Goal: Obtain resource: Obtain resource

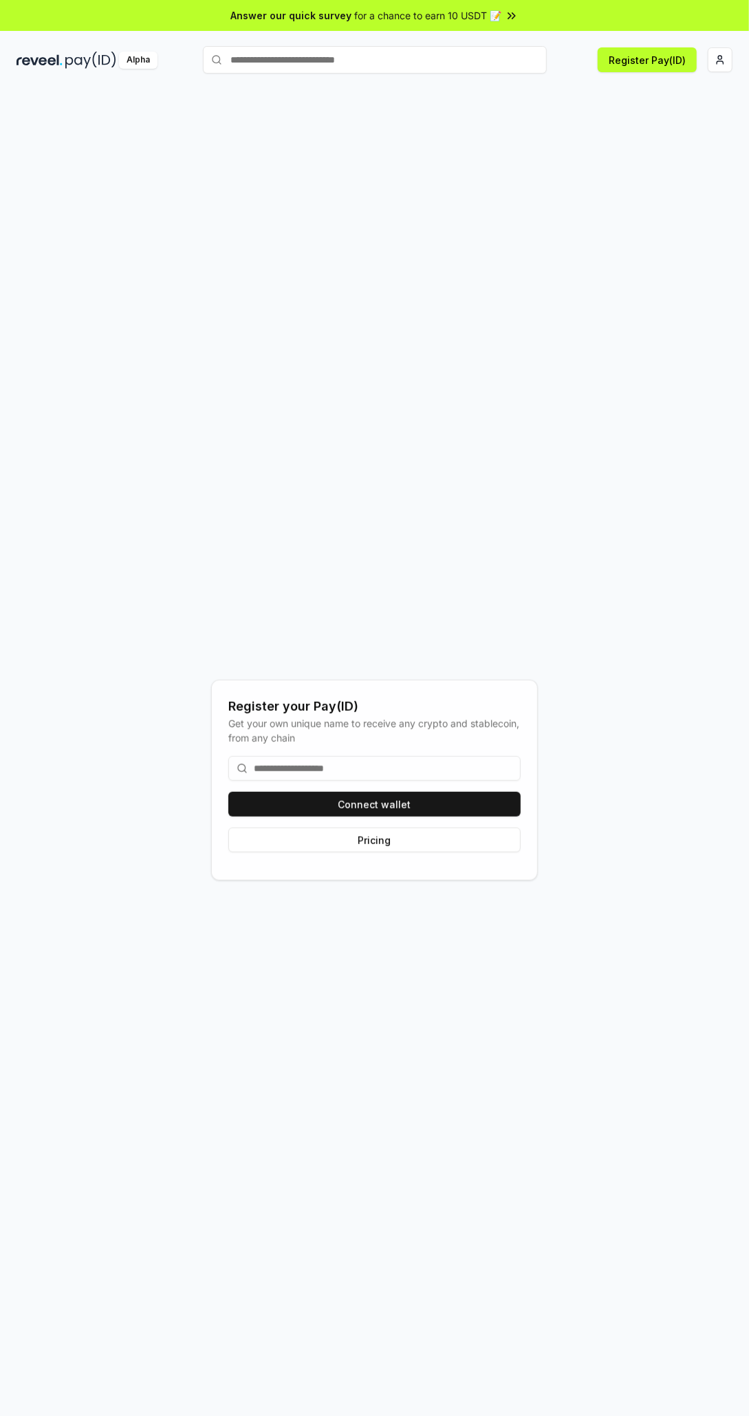
click at [720, 55] on html "Answer our quick survey for a chance to earn 10 USDT 📝 Alpha Register Pay(ID) R…" at bounding box center [374, 708] width 749 height 1416
click at [692, 126] on div "Connect Wallet" at bounding box center [656, 133] width 153 height 23
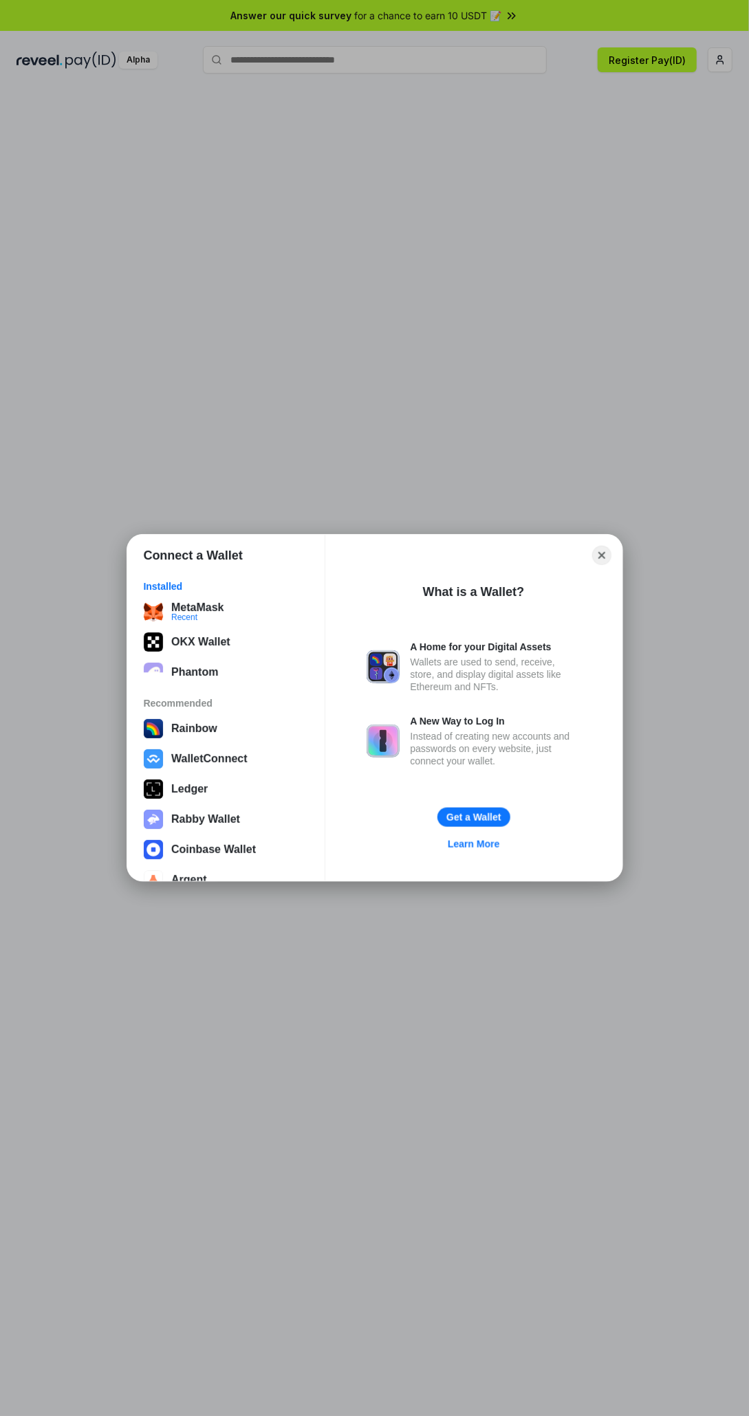
click at [221, 602] on div "MetaMask" at bounding box center [197, 608] width 52 height 12
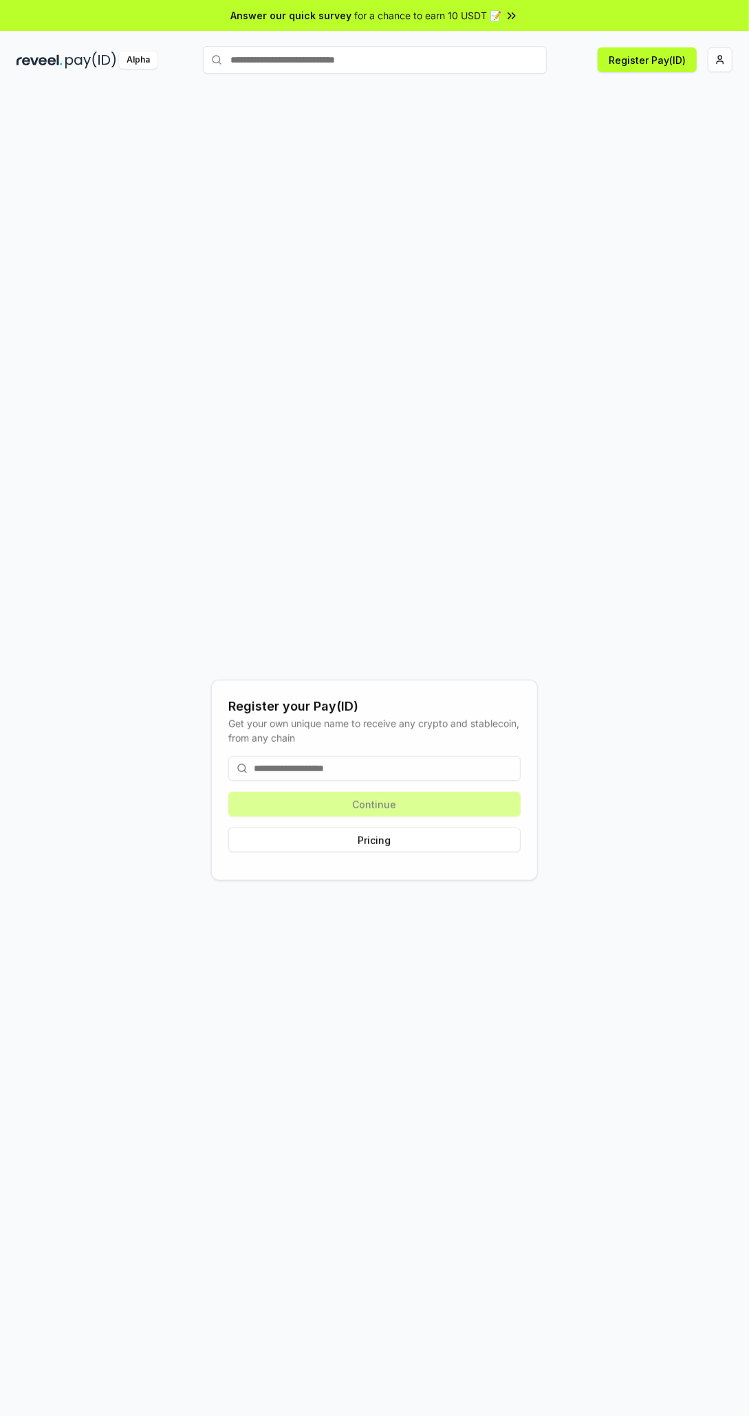
click at [720, 59] on html "Answer our quick survey for a chance to earn 10 USDT 📝 Alpha Register Pay(ID) R…" at bounding box center [374, 708] width 749 height 1416
click at [627, 121] on span "0xEc15B2a62686 ..." at bounding box center [655, 128] width 89 height 14
click at [608, 85] on div "[EMAIL_ADDRESS][DOMAIN_NAME]" at bounding box center [656, 96] width 153 height 40
click at [435, 862] on html "Answer our quick survey for a chance to earn 10 USDT 📝 Alpha Register Pay(ID) R…" at bounding box center [374, 708] width 749 height 1416
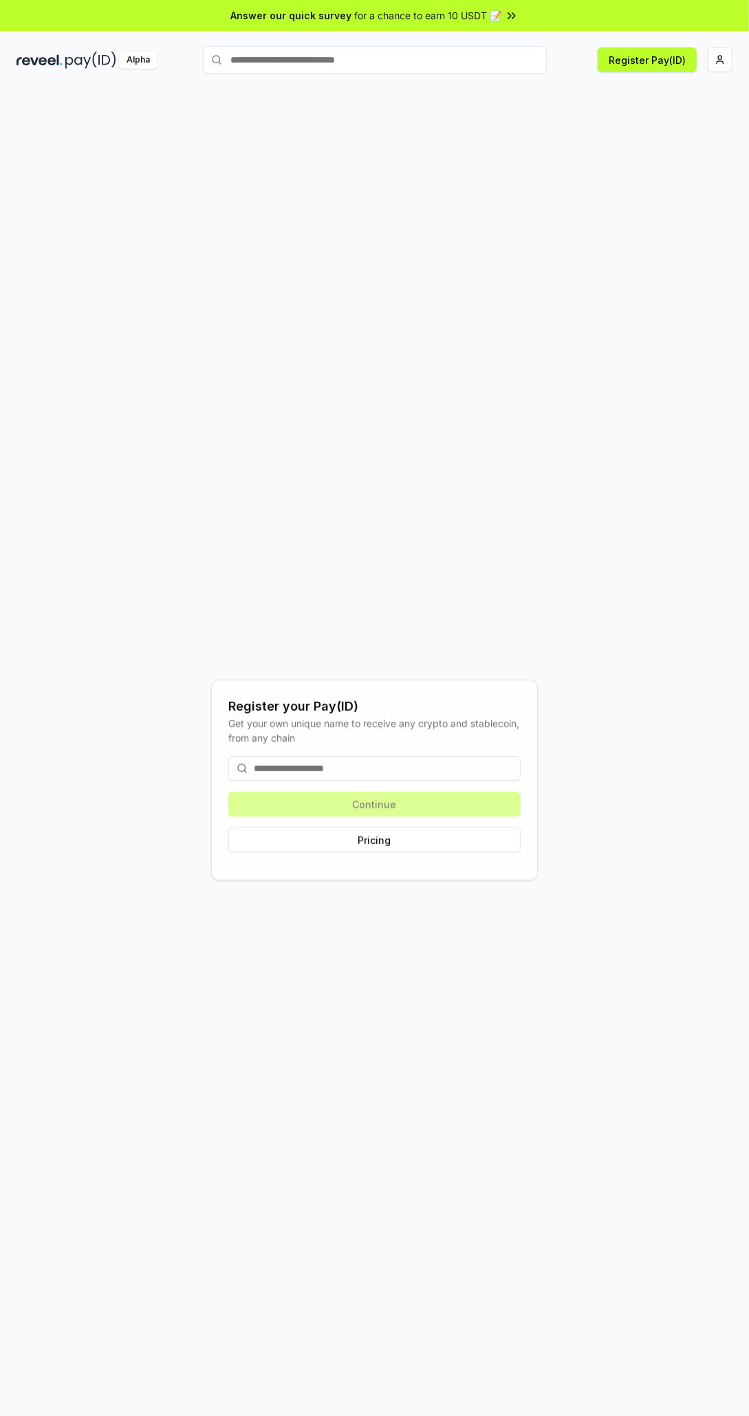
click at [399, 781] on input at bounding box center [374, 768] width 292 height 25
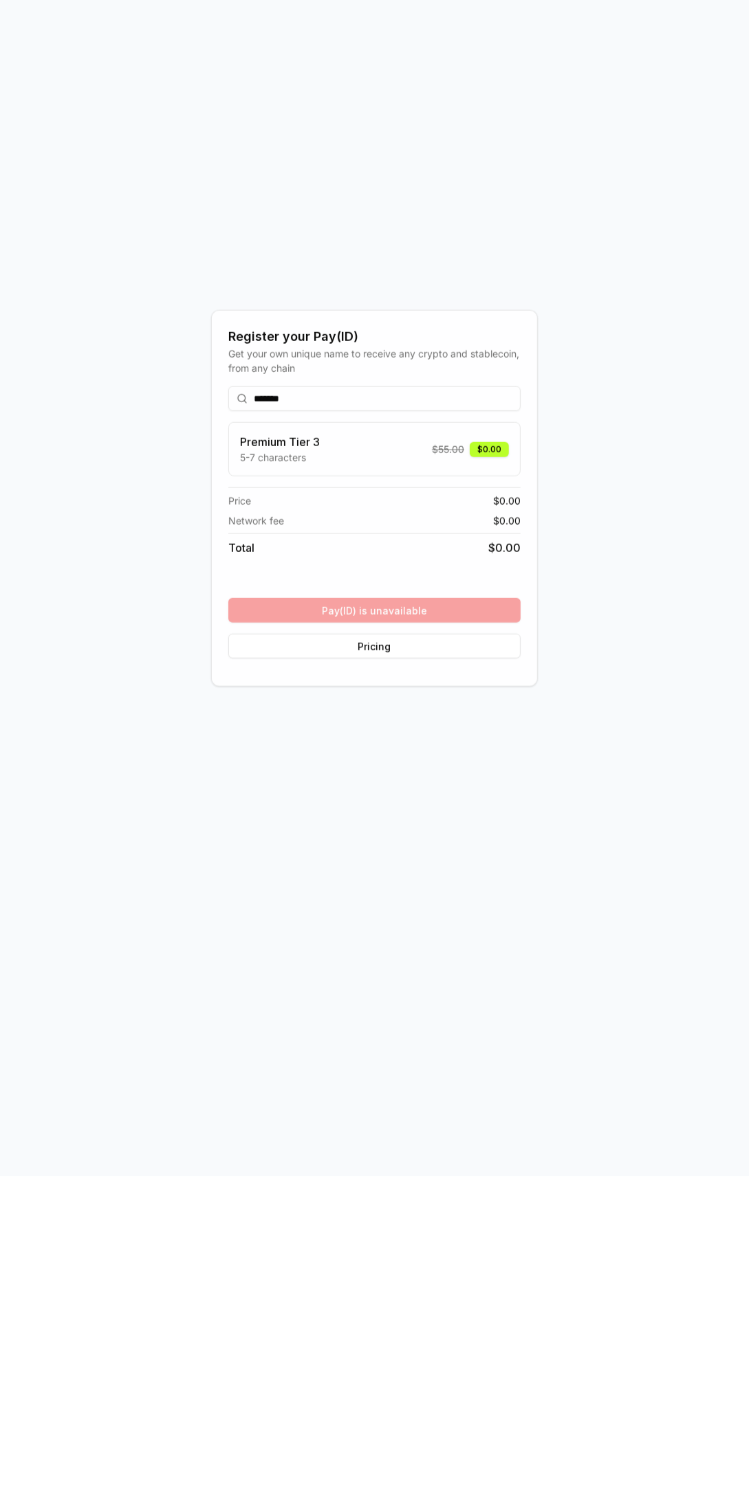
type input "*******"
click at [471, 982] on button "Pricing" at bounding box center [374, 970] width 292 height 25
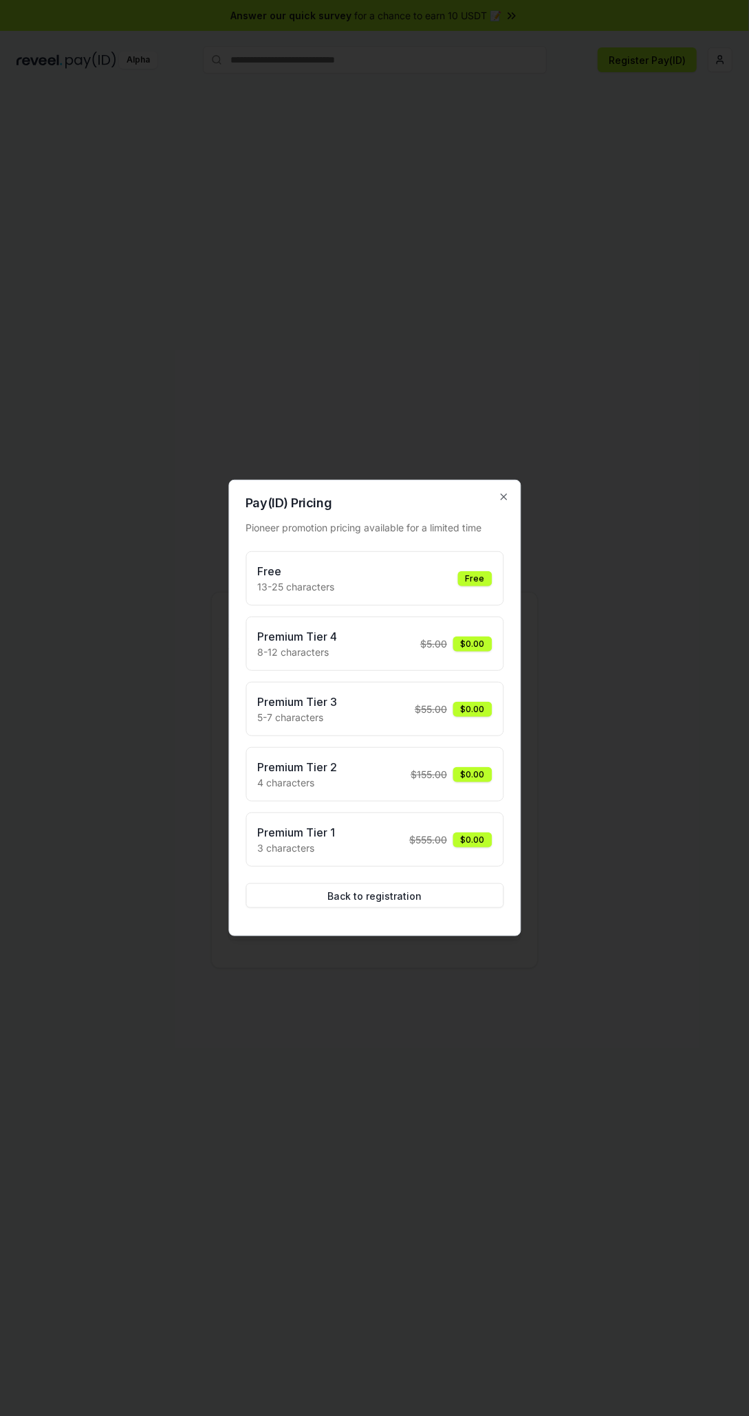
click at [648, 701] on div at bounding box center [374, 708] width 749 height 1416
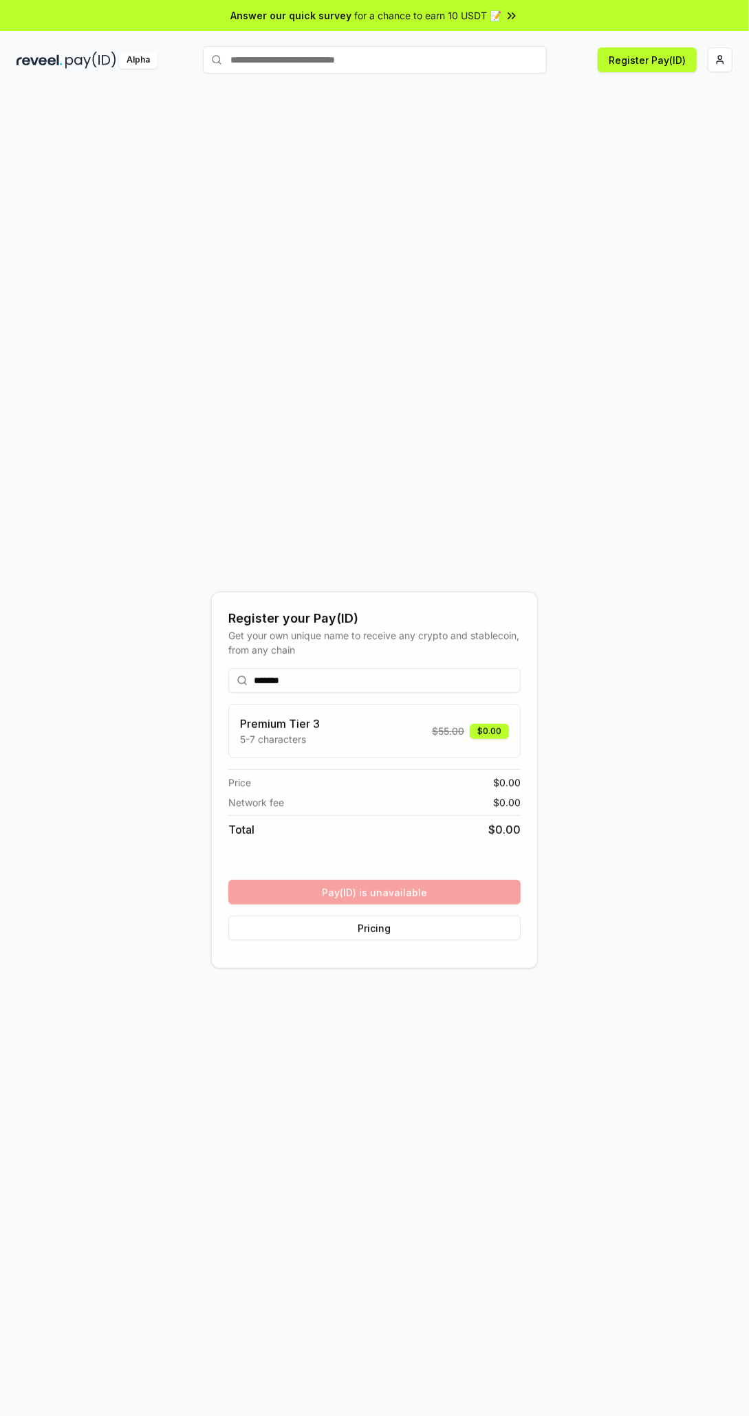
click at [720, 59] on html "Answer our quick survey for a chance to earn 10 USDT 📝 Alpha Register Pay(ID) R…" at bounding box center [374, 708] width 749 height 1416
click at [536, 408] on html "Answer our quick survey for a chance to earn 10 USDT 📝 Alpha Register Pay(ID) R…" at bounding box center [374, 708] width 749 height 1416
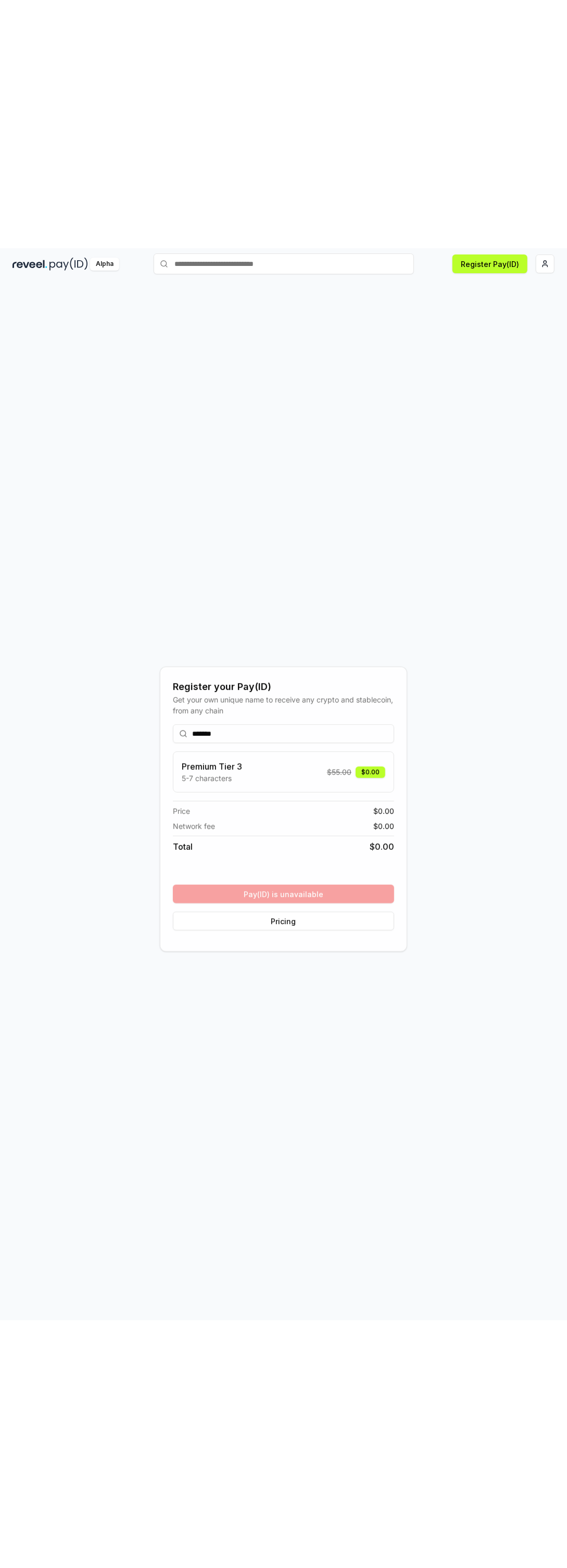
scroll to position [44, 0]
